Goal: Task Accomplishment & Management: Complete application form

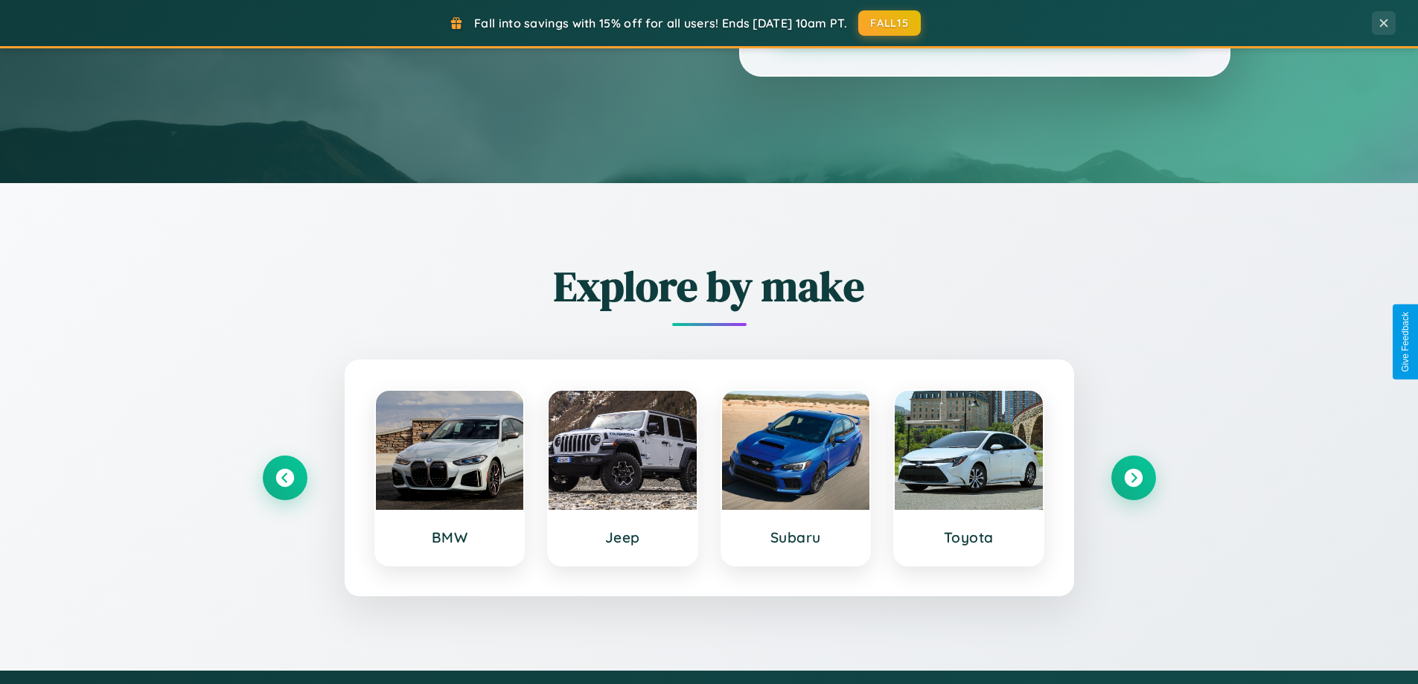
scroll to position [642, 0]
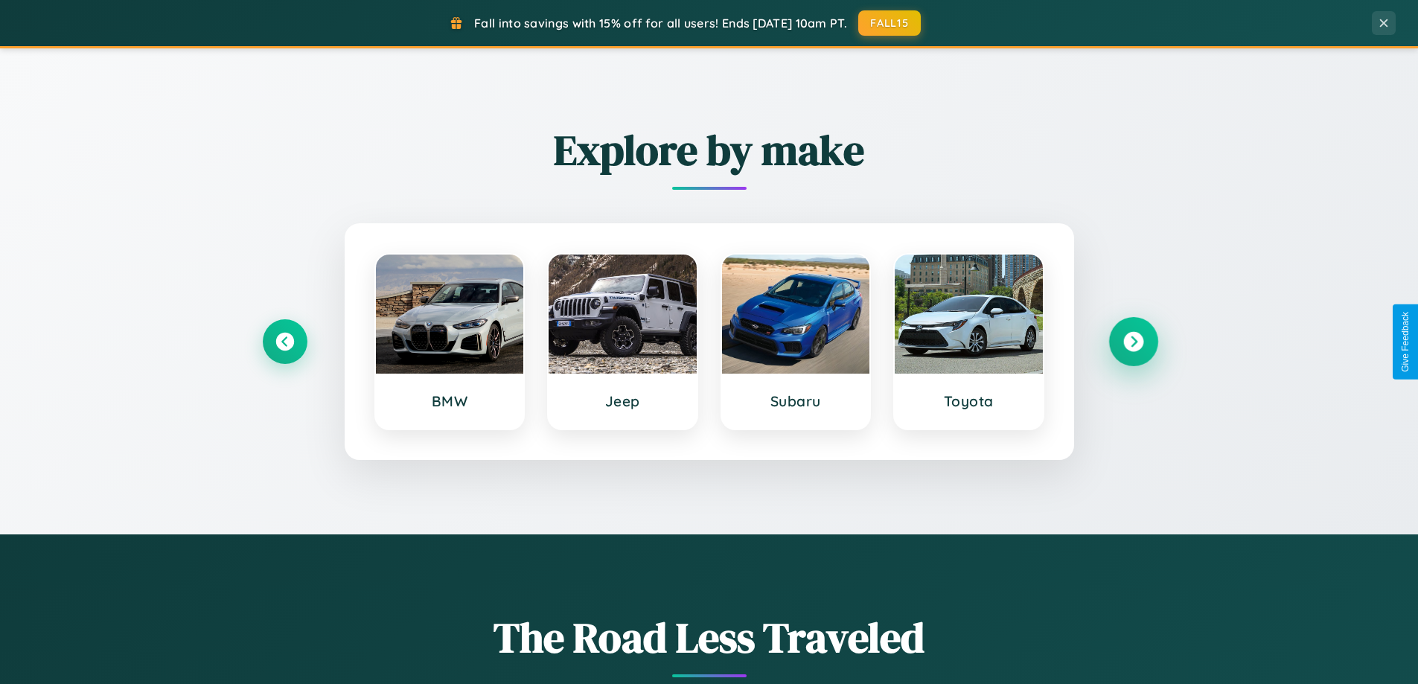
click at [1133, 342] on icon at bounding box center [1134, 342] width 20 height 20
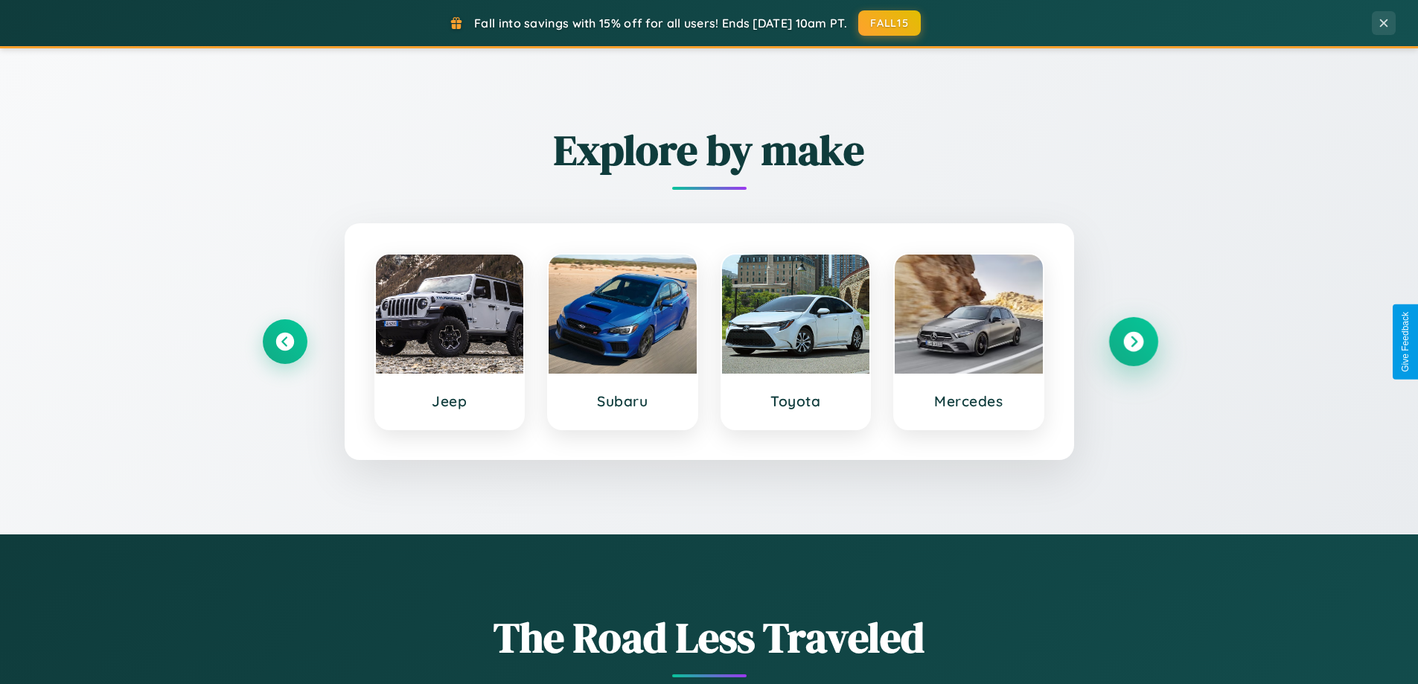
click at [1133, 342] on icon at bounding box center [1134, 342] width 20 height 20
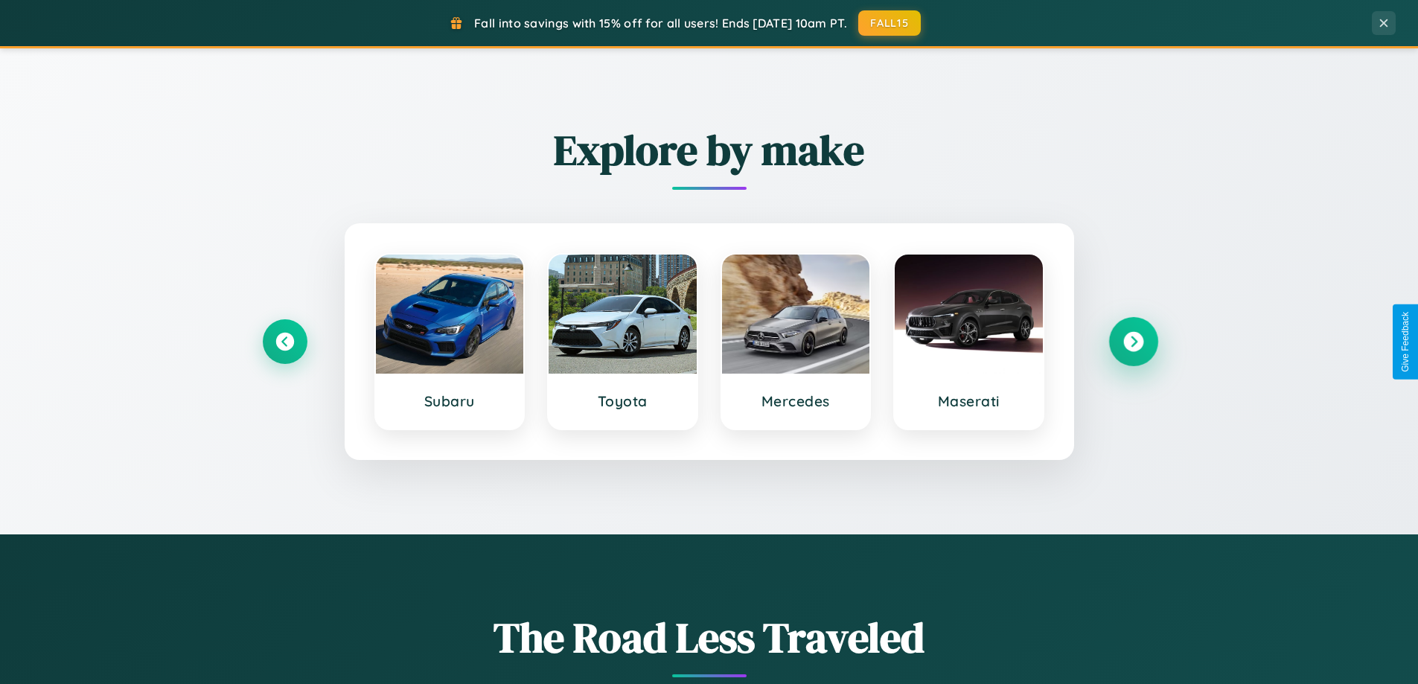
click at [1133, 342] on icon at bounding box center [1134, 342] width 20 height 20
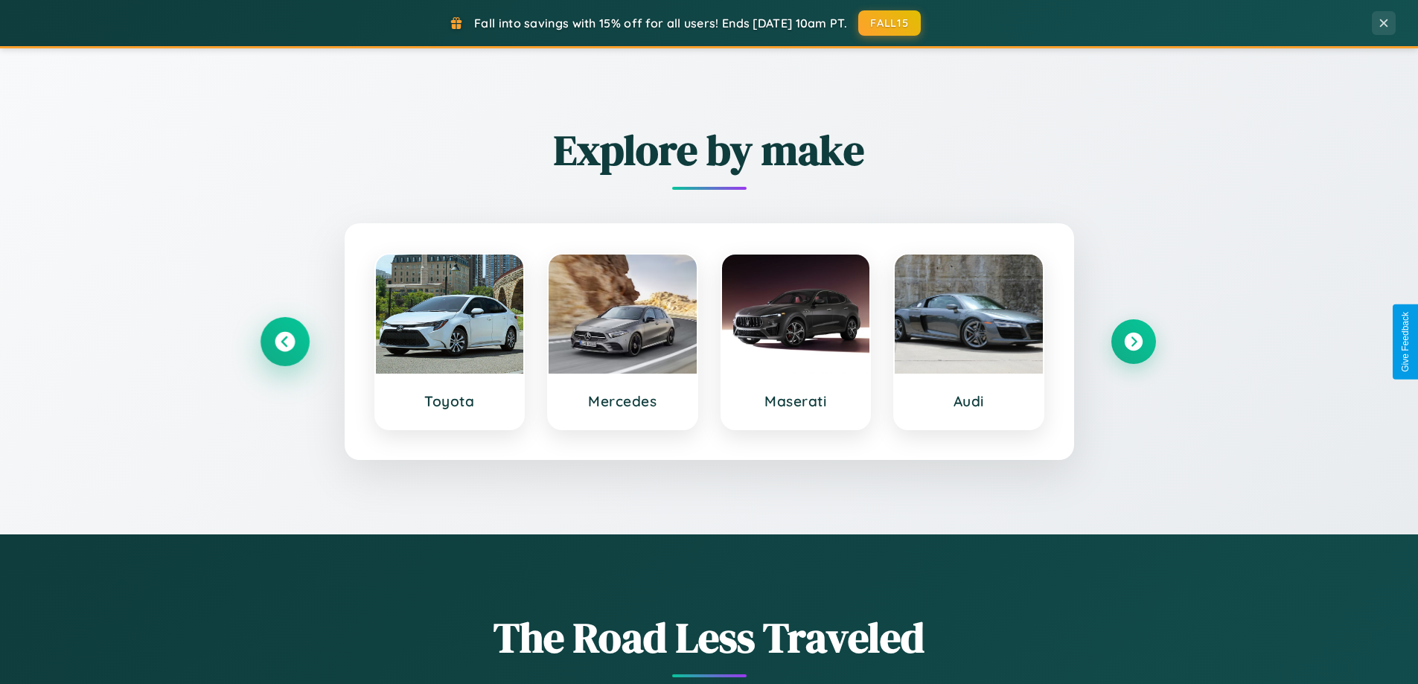
click at [284, 342] on icon at bounding box center [285, 342] width 20 height 20
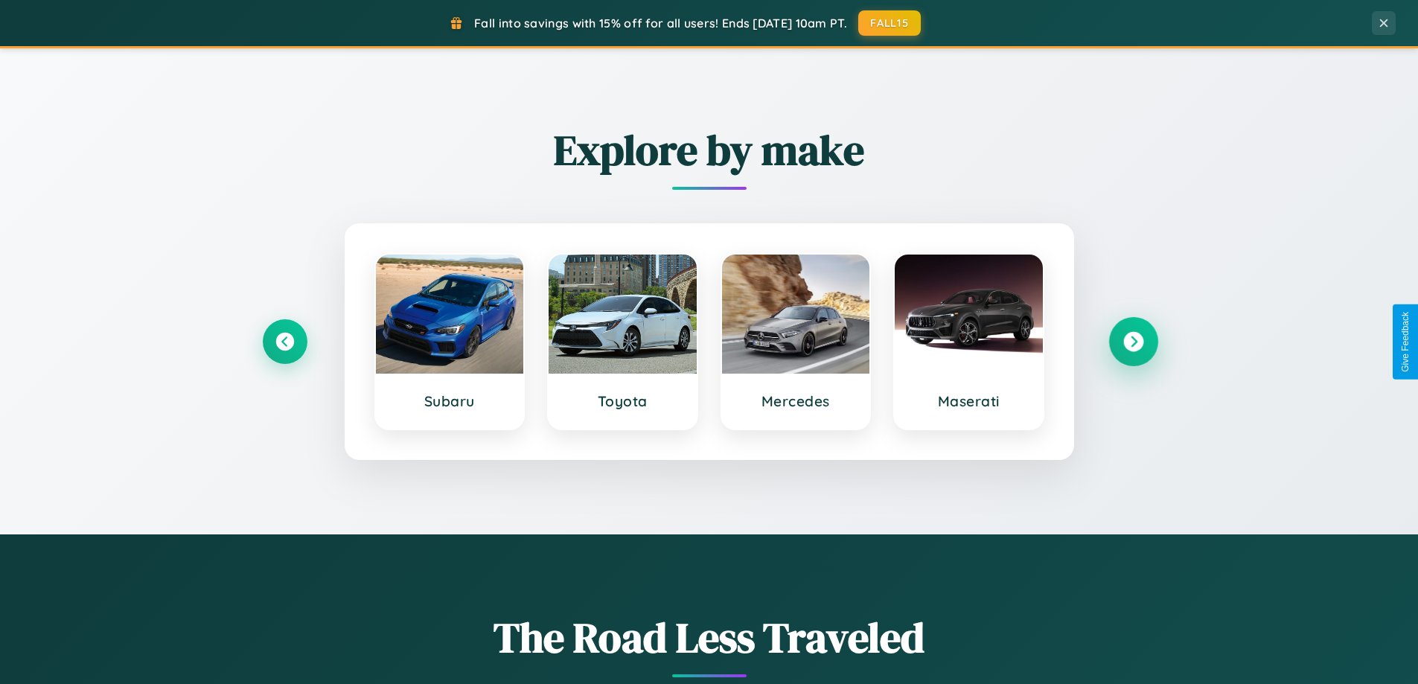
click at [1133, 342] on icon at bounding box center [1134, 342] width 20 height 20
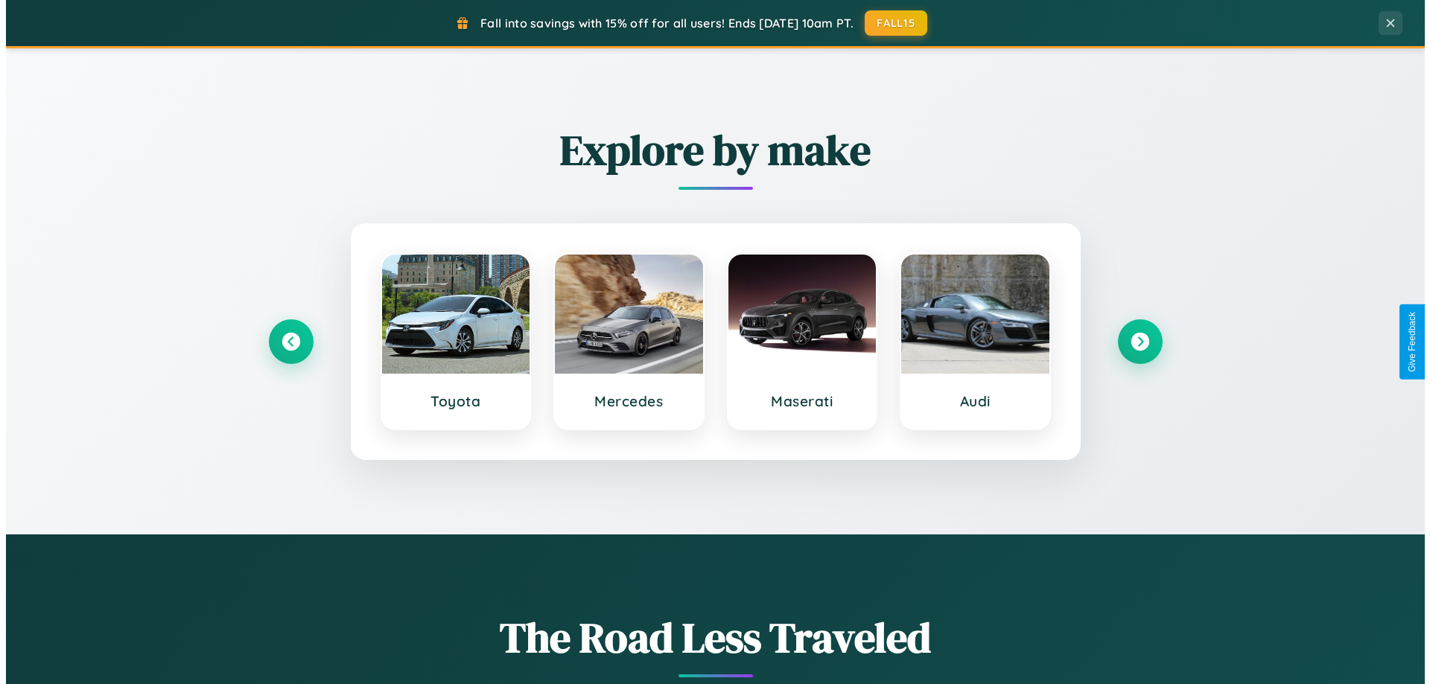
scroll to position [0, 0]
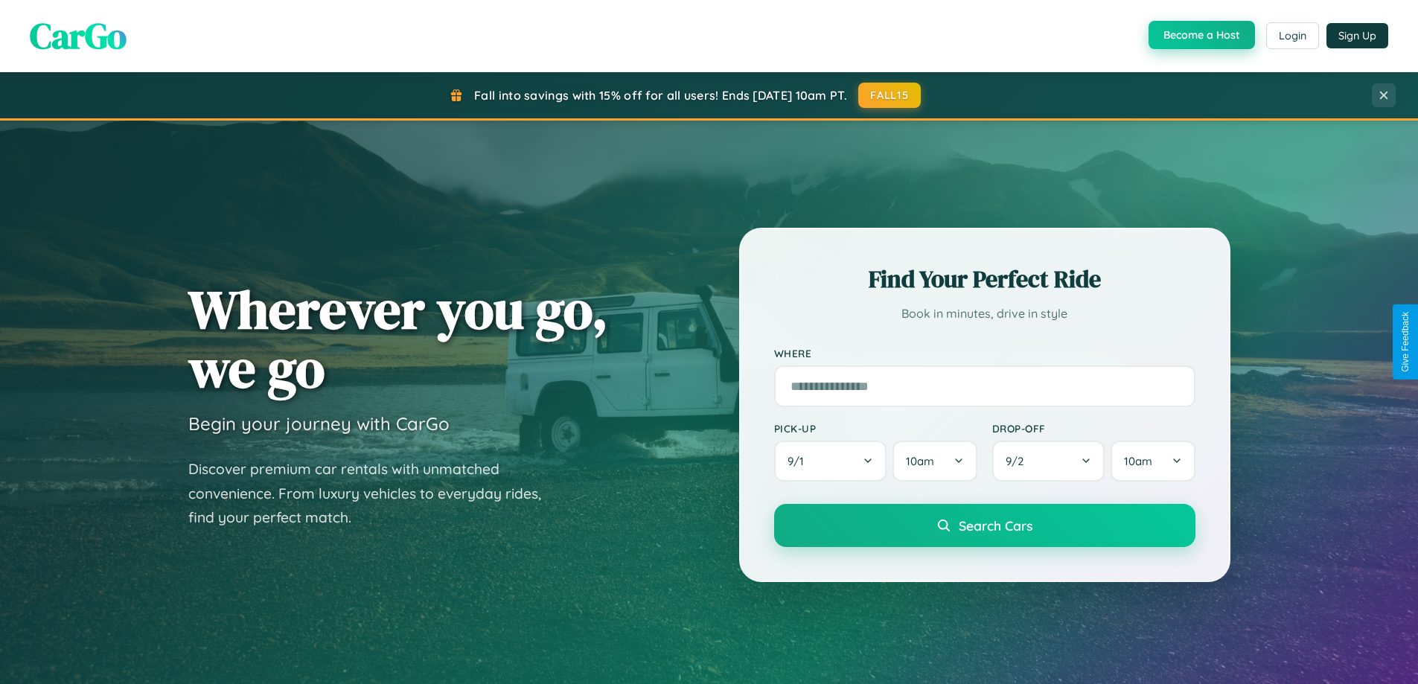
click at [1200, 36] on button "Become a Host" at bounding box center [1202, 35] width 106 height 28
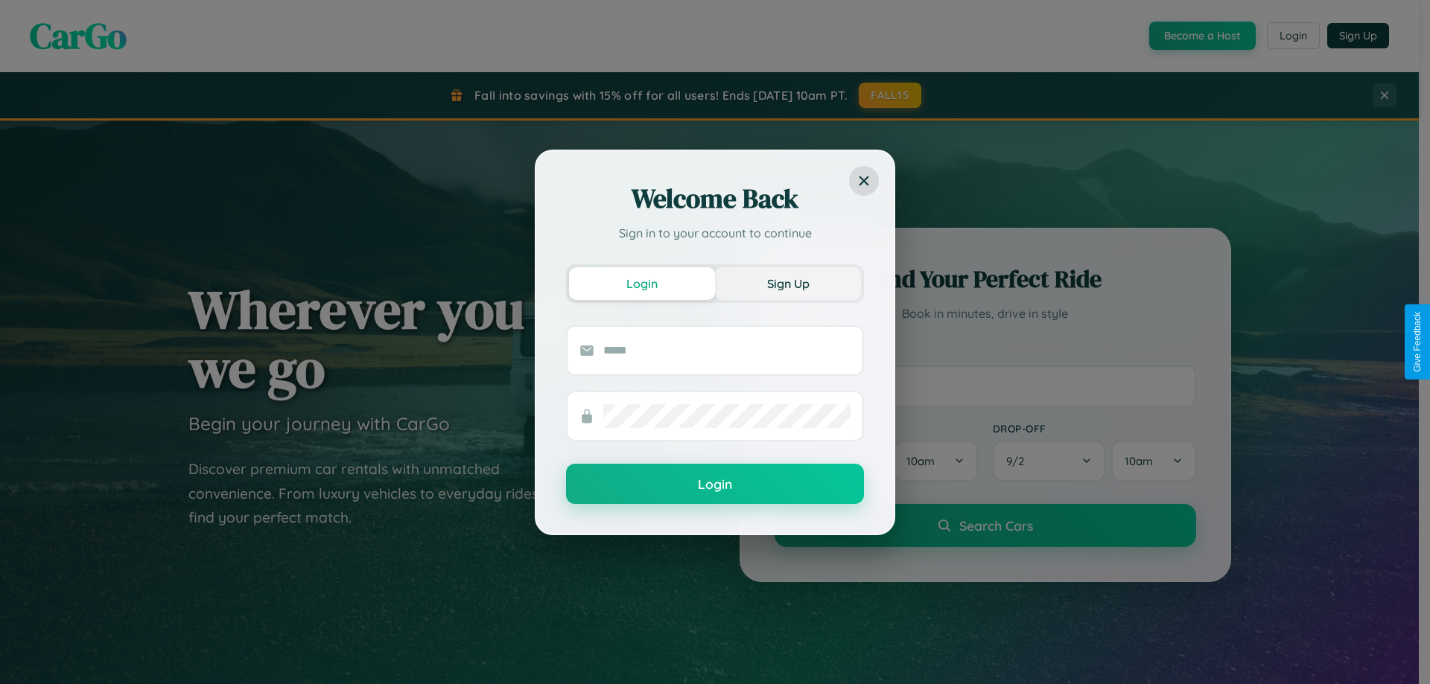
click at [788, 283] on button "Sign Up" at bounding box center [788, 283] width 146 height 33
